Goal: Register for event/course

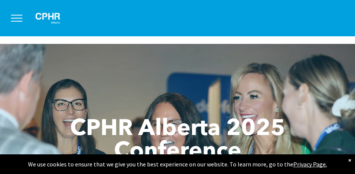
click at [16, 19] on button "menu" at bounding box center [17, 18] width 20 height 20
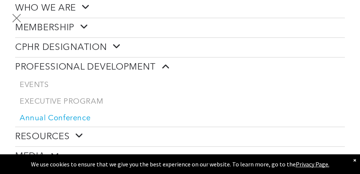
scroll to position [76, 0]
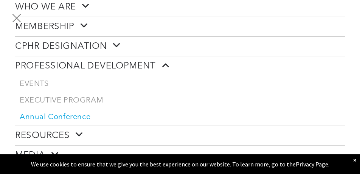
click at [80, 116] on span "Annual Conference" at bounding box center [55, 117] width 71 height 9
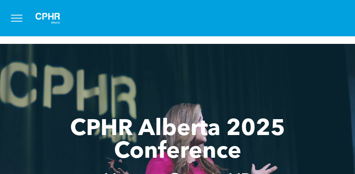
click at [17, 17] on button "menu" at bounding box center [17, 18] width 20 height 20
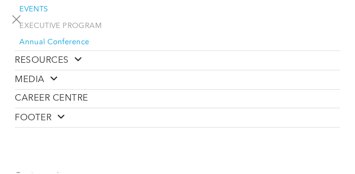
scroll to position [76, 0]
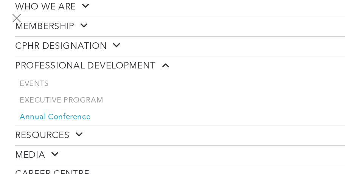
click at [7, 8] on button "menu" at bounding box center [17, 18] width 20 height 20
